Goal: Register for event/course

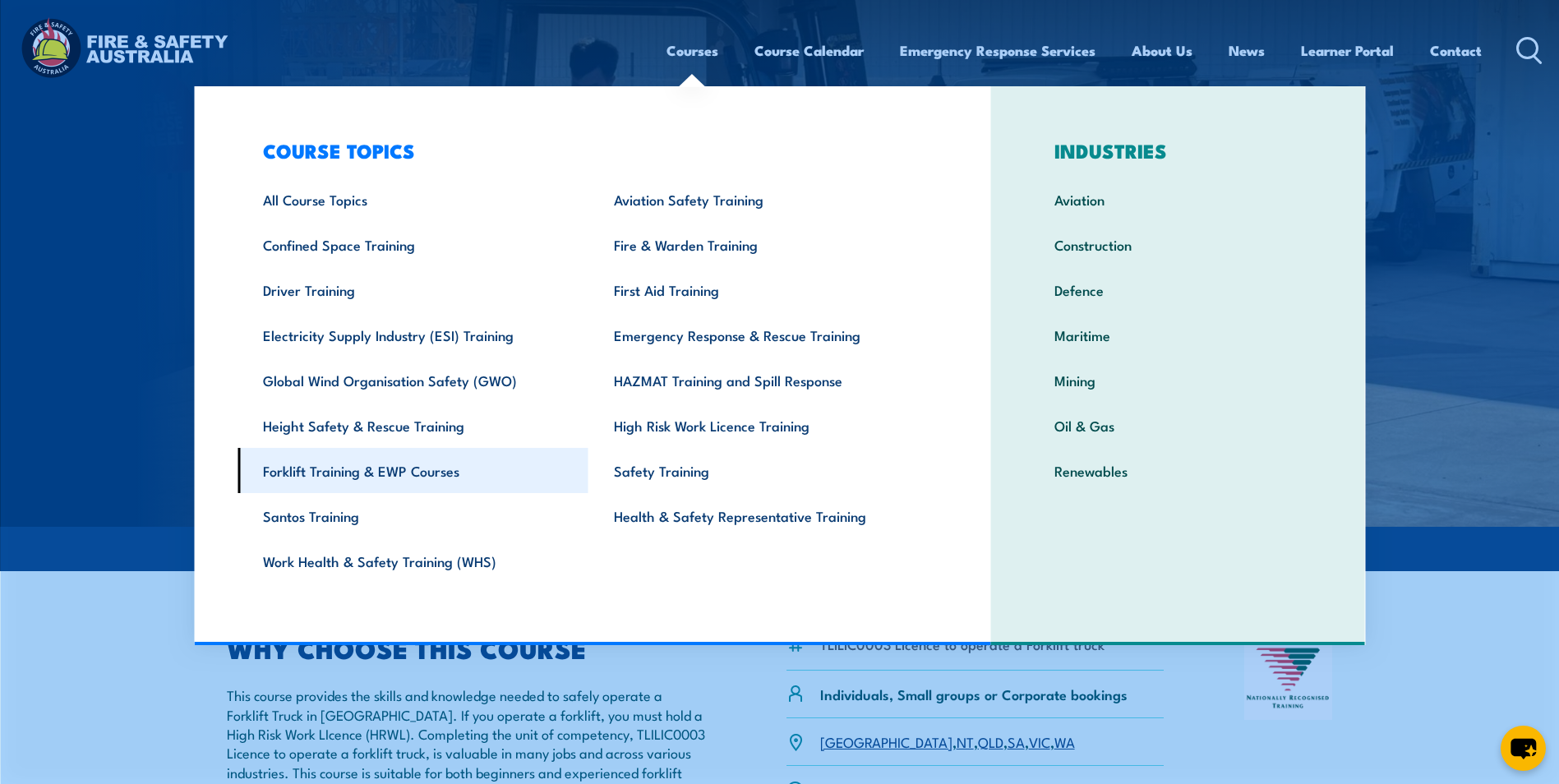
click at [354, 474] on link "Forklift Training & EWP Courses" at bounding box center [413, 470] width 351 height 45
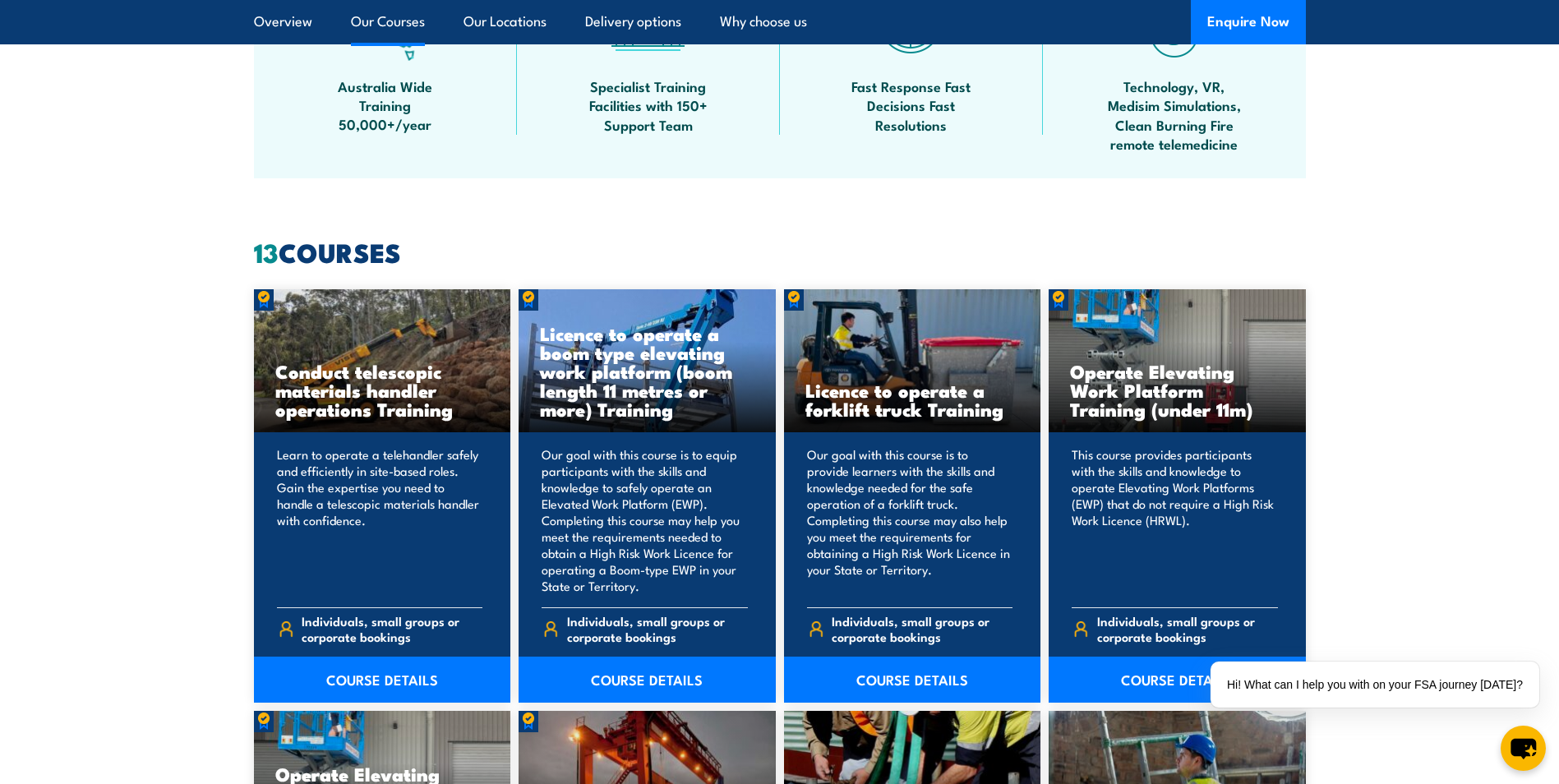
scroll to position [1069, 0]
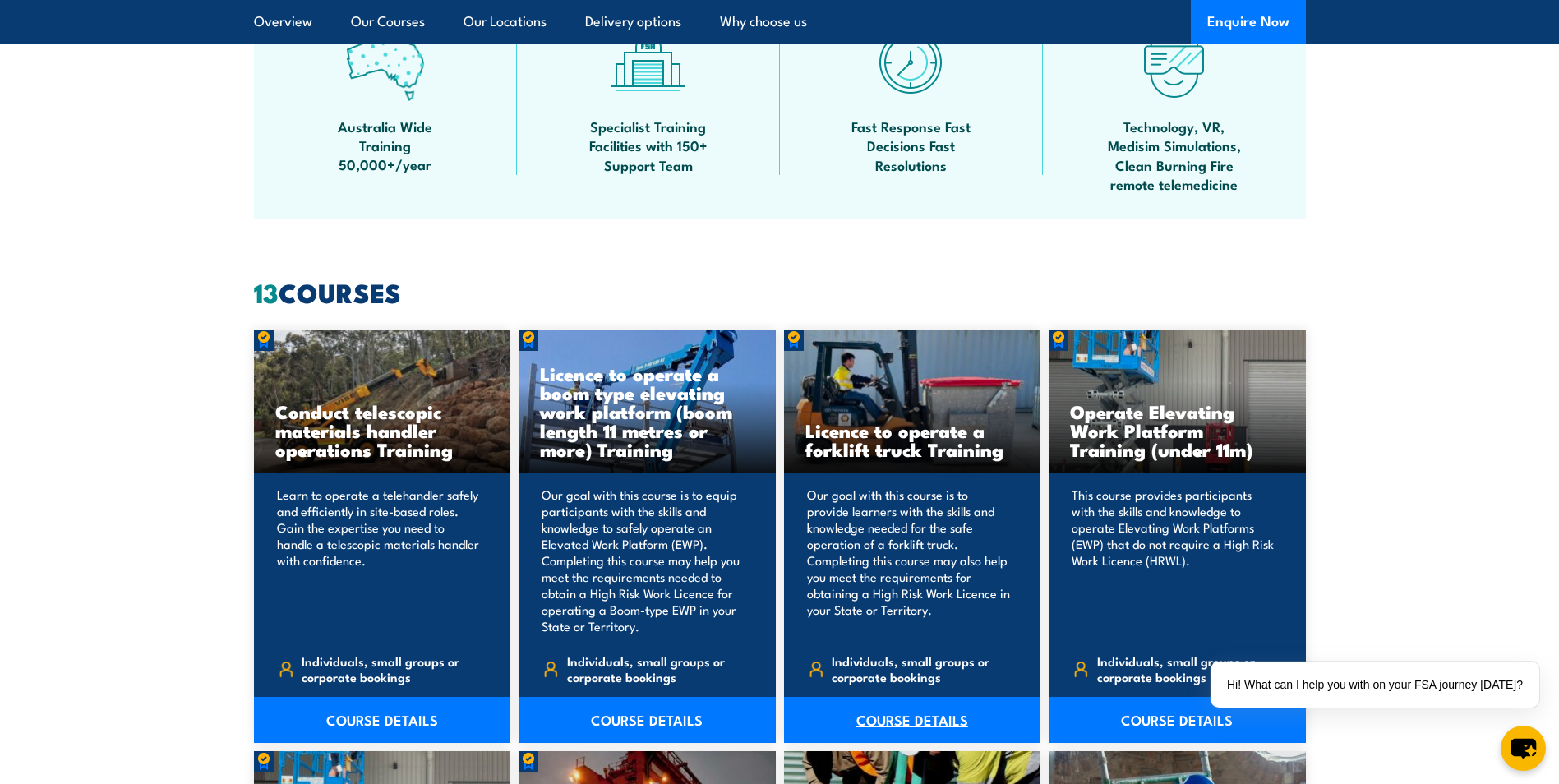
click at [916, 716] on link "COURSE DETAILS" at bounding box center [913, 720] width 258 height 46
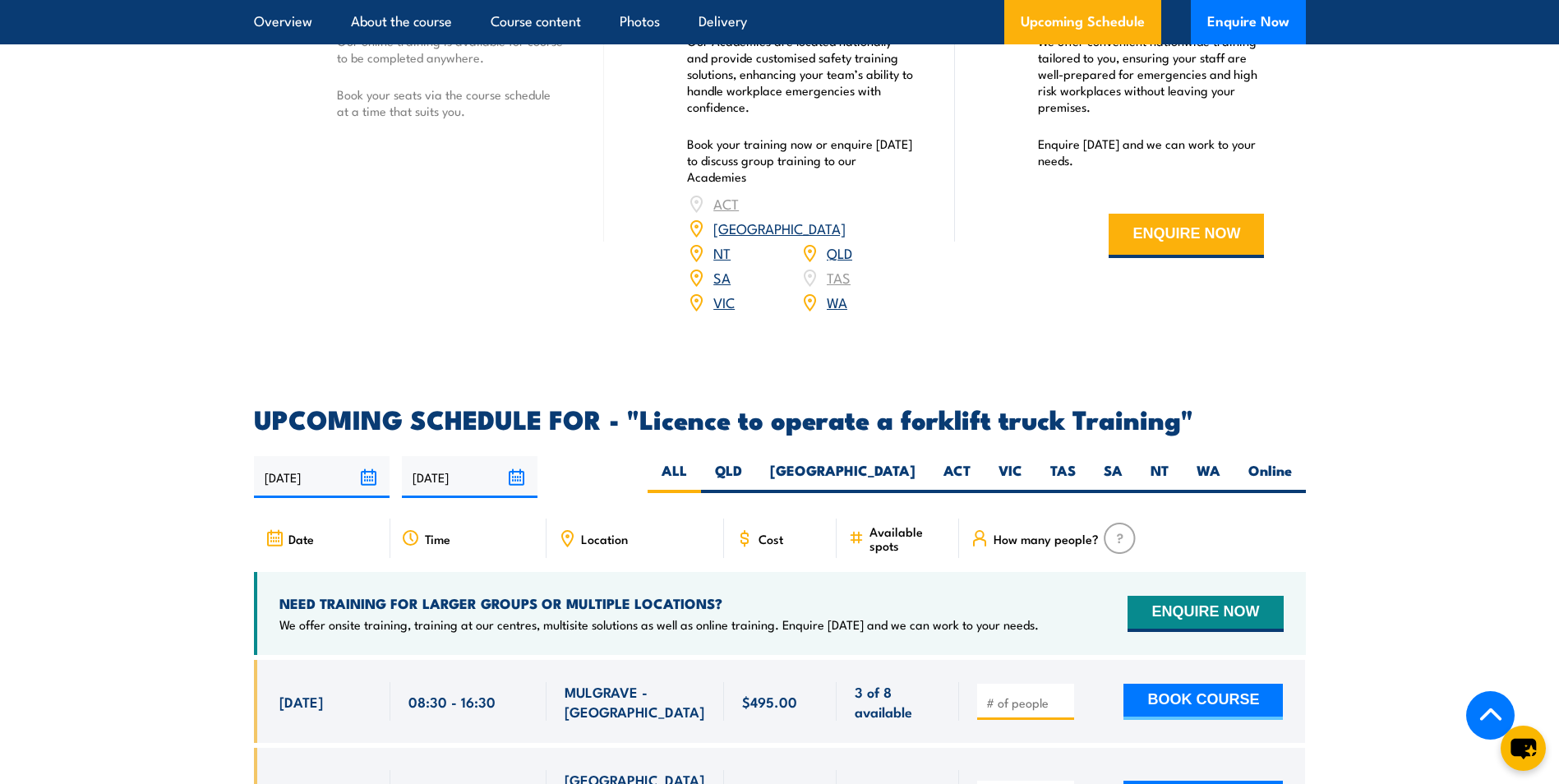
scroll to position [2302, 0]
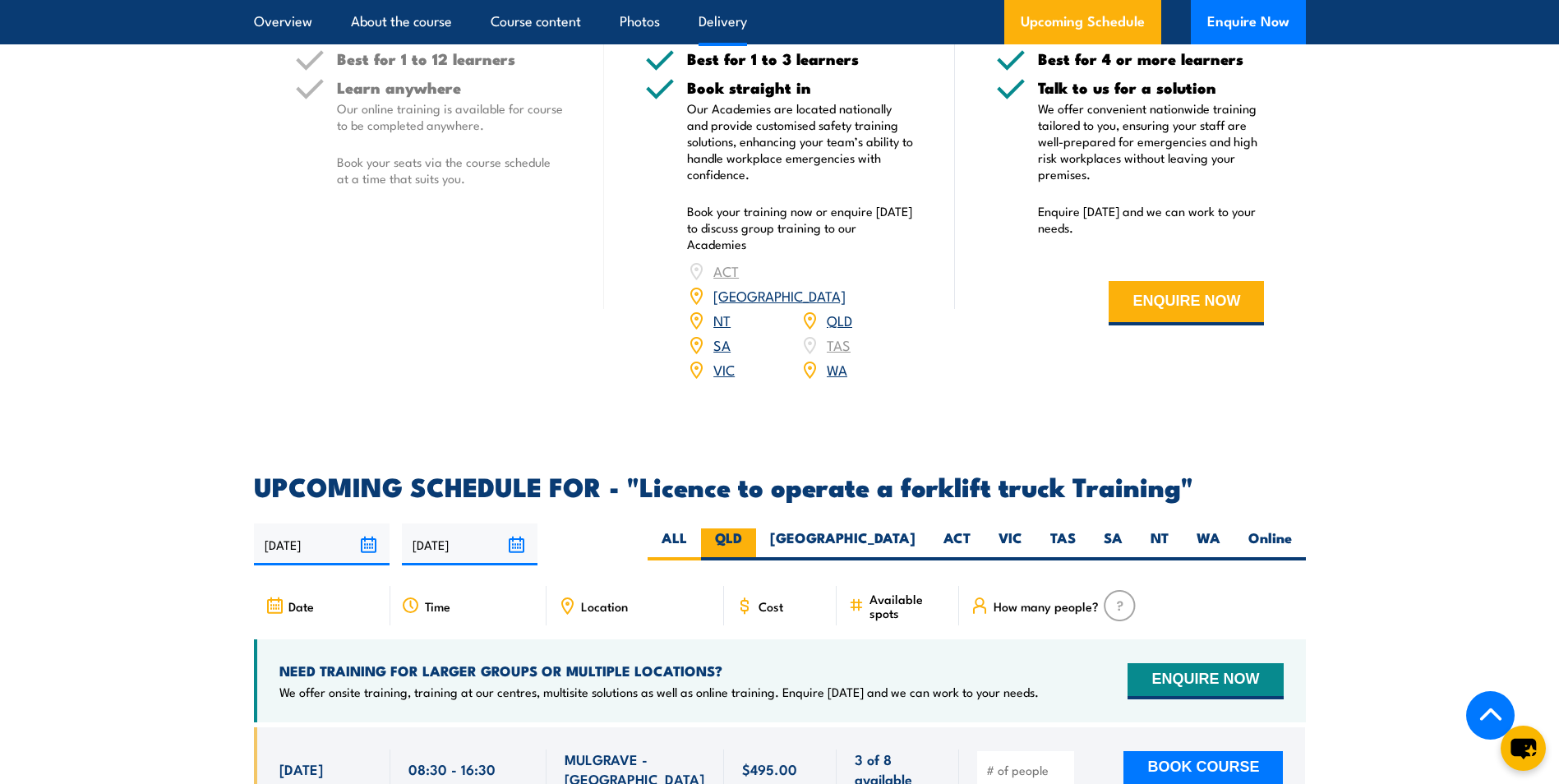
click at [756, 529] on label "QLD" at bounding box center [728, 545] width 55 height 32
click at [753, 529] on input "QLD" at bounding box center [748, 534] width 11 height 11
radio input "true"
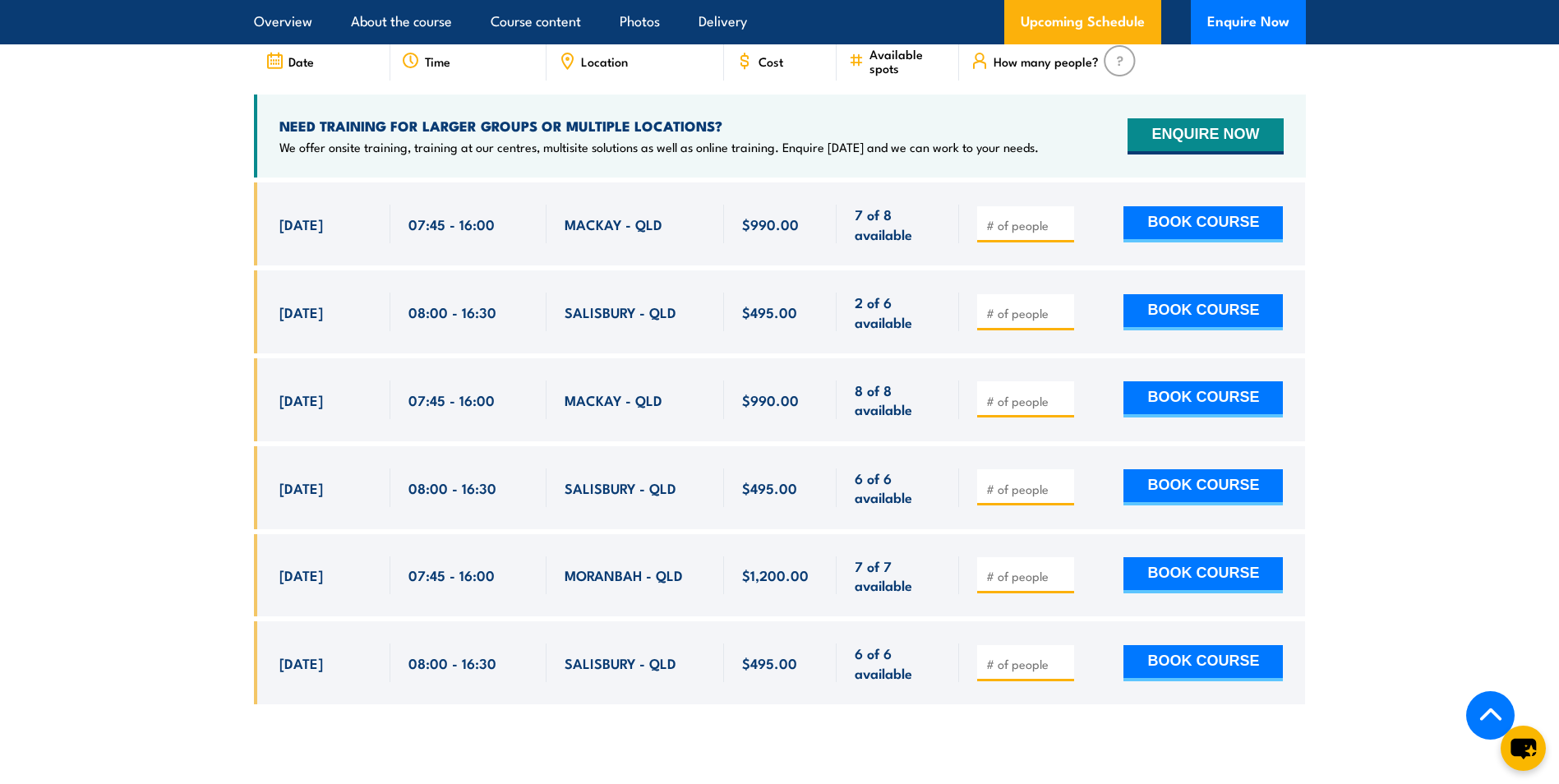
scroll to position [2915, 0]
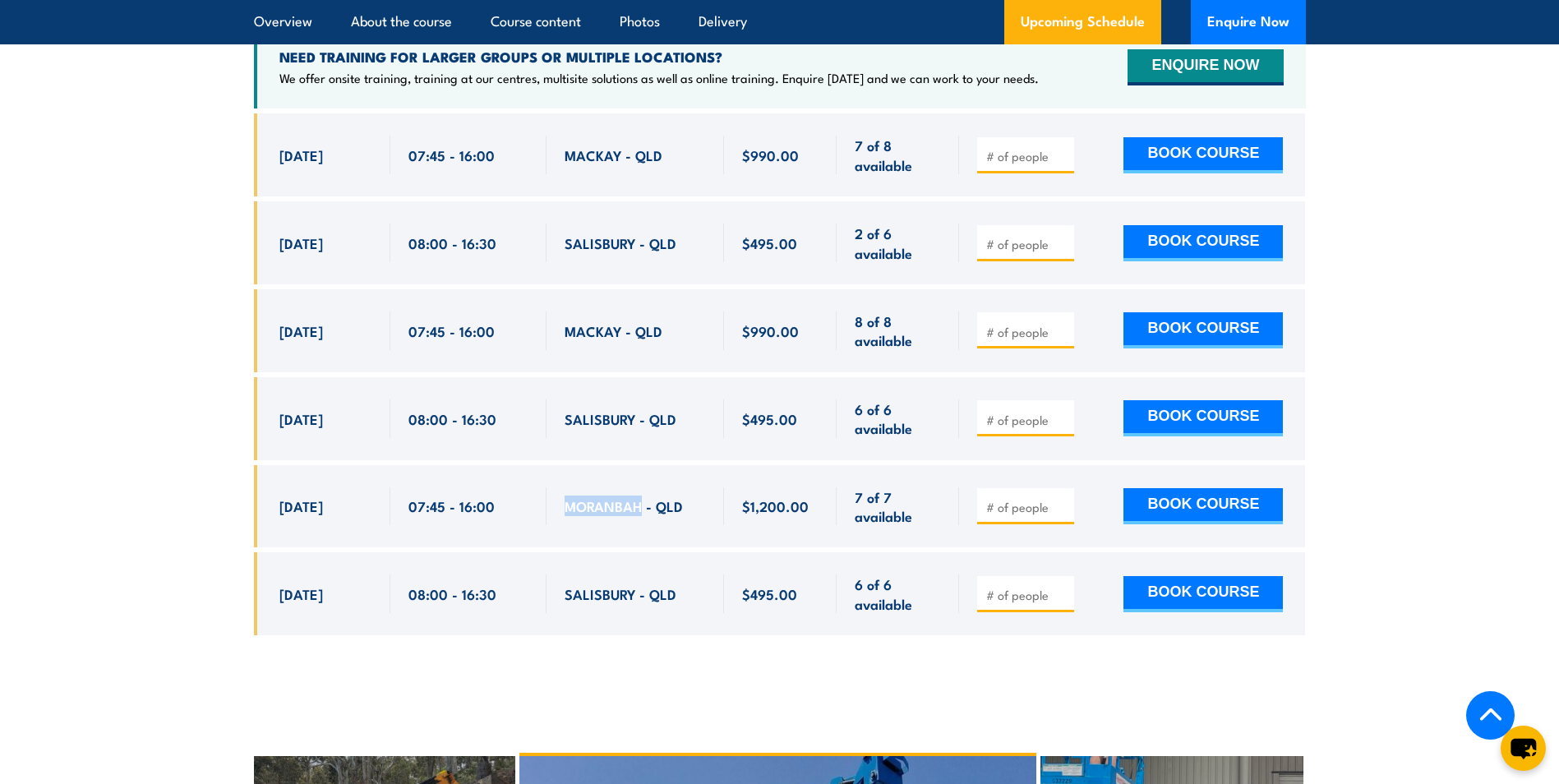
drag, startPoint x: 640, startPoint y: 482, endPoint x: 559, endPoint y: 480, distance: 81.0
click at [559, 480] on div "MORANBAH - QLD" at bounding box center [635, 506] width 178 height 83
drag, startPoint x: 559, startPoint y: 480, endPoint x: 571, endPoint y: 480, distance: 12.0
